Goal: Book appointment/travel/reservation

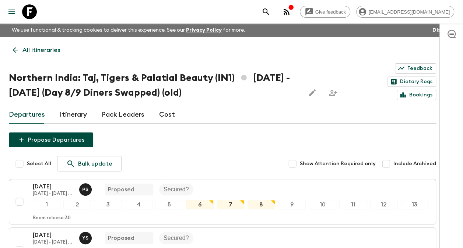
click at [27, 49] on p "All itineraries" at bounding box center [41, 50] width 38 height 9
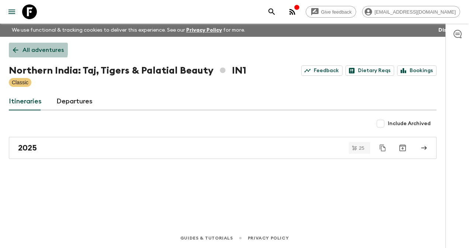
click at [27, 49] on p "All adventures" at bounding box center [42, 50] width 41 height 9
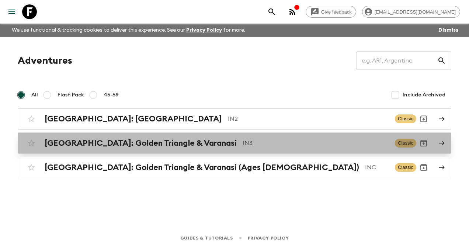
click at [108, 144] on h2 "[GEOGRAPHIC_DATA]: Golden Triangle & Varanasi" at bounding box center [141, 144] width 192 height 10
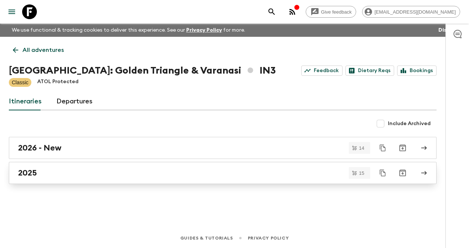
click at [29, 173] on h2 "2025" at bounding box center [27, 173] width 19 height 10
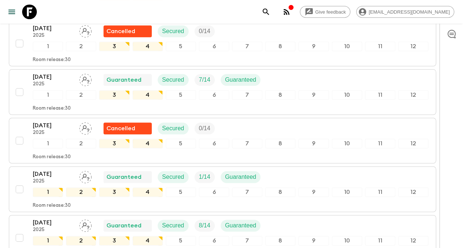
scroll to position [340, 0]
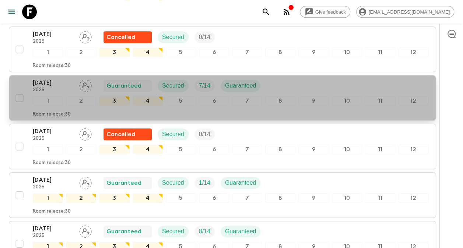
click at [50, 78] on p "[DATE]" at bounding box center [53, 82] width 41 height 9
